Goal: Task Accomplishment & Management: Use online tool/utility

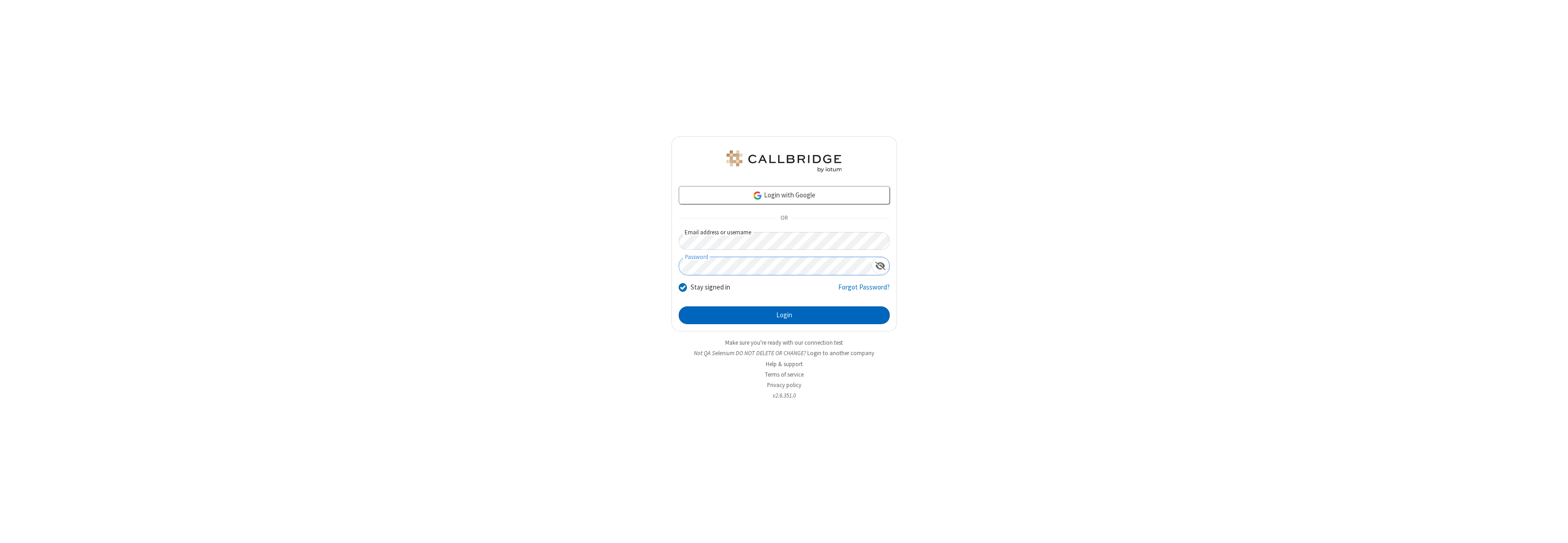
click at [784, 315] on button "Login" at bounding box center [784, 315] width 211 height 18
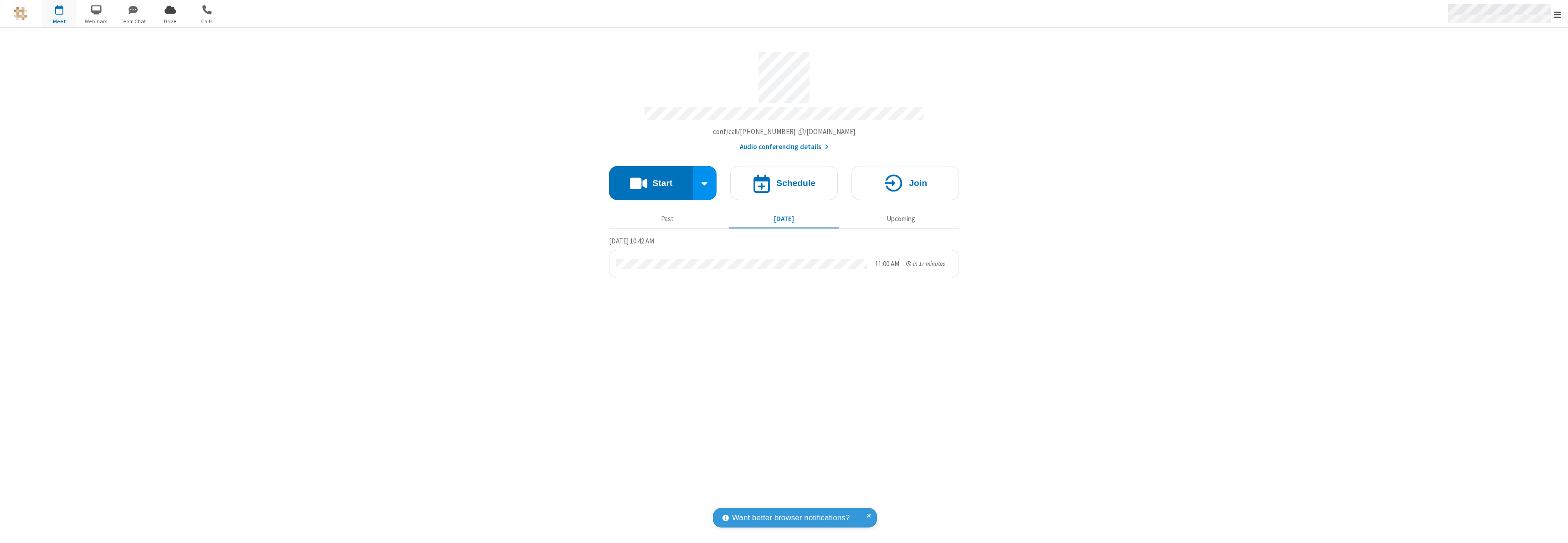
click at [1558, 14] on span "Open menu" at bounding box center [1558, 14] width 7 height 9
click at [170, 21] on span "Drive" at bounding box center [170, 21] width 34 height 8
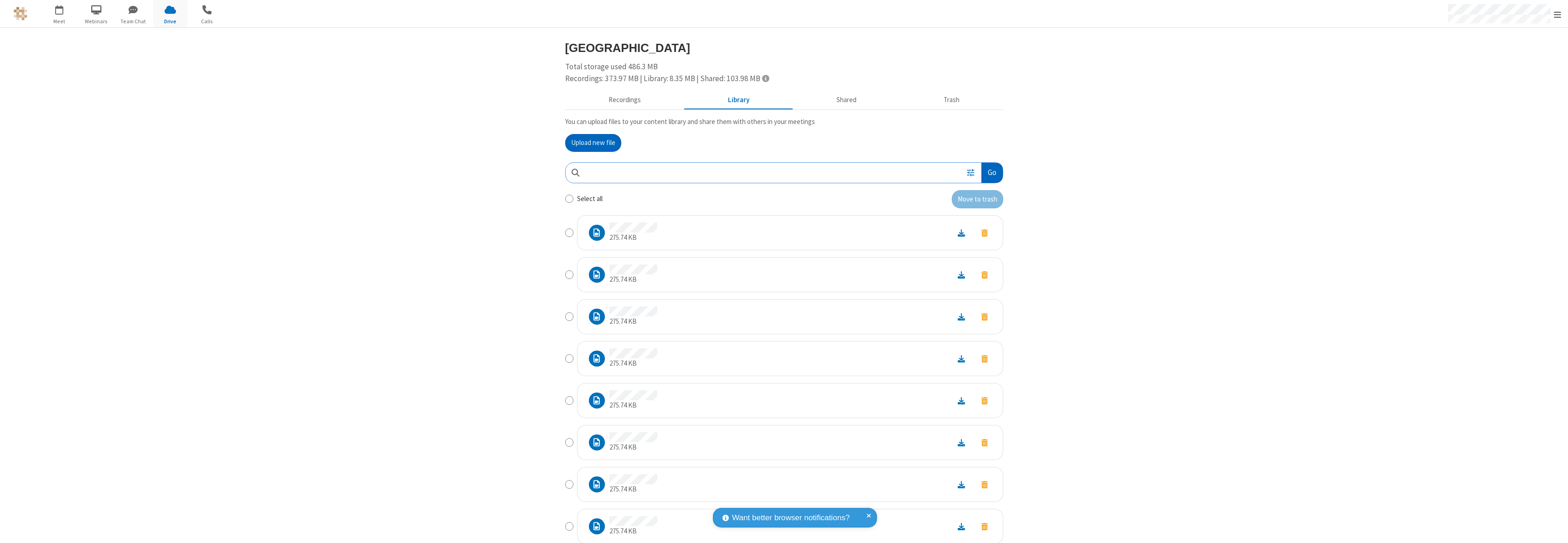
click at [988, 172] on button "Go" at bounding box center [992, 173] width 21 height 21
click at [593, 142] on button "Upload new file" at bounding box center [593, 143] width 56 height 18
